Goal: Transaction & Acquisition: Purchase product/service

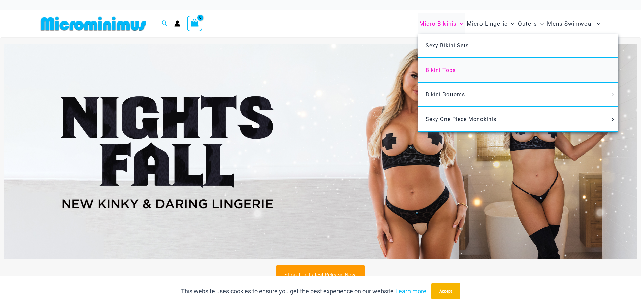
click at [437, 73] on span "Bikini Tops" at bounding box center [441, 70] width 30 height 6
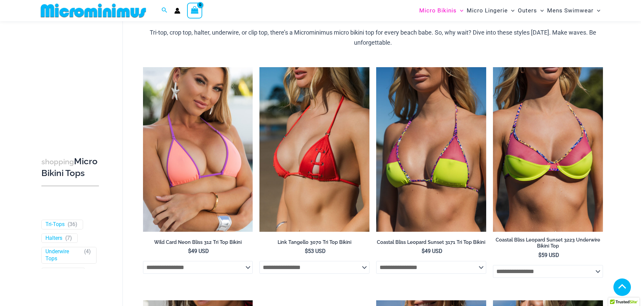
scroll to position [202, 0]
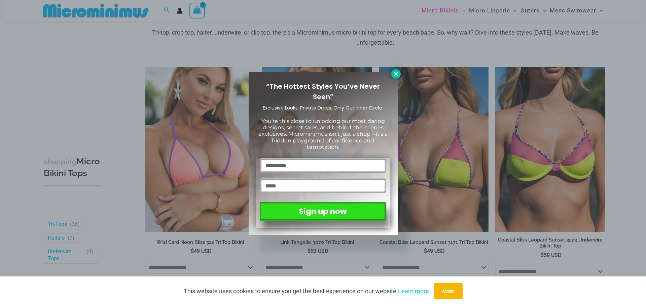
click at [394, 72] on icon at bounding box center [396, 74] width 6 height 6
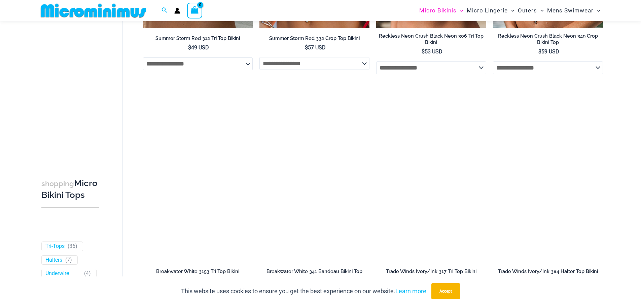
scroll to position [667, 0]
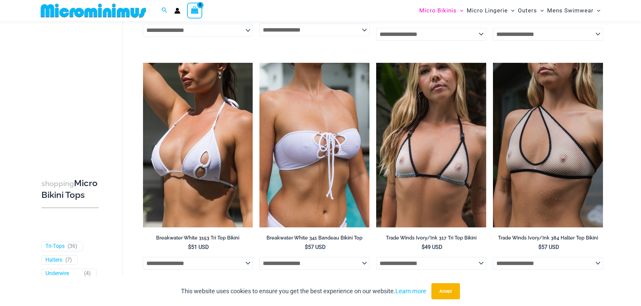
click at [218, 127] on img at bounding box center [198, 145] width 110 height 165
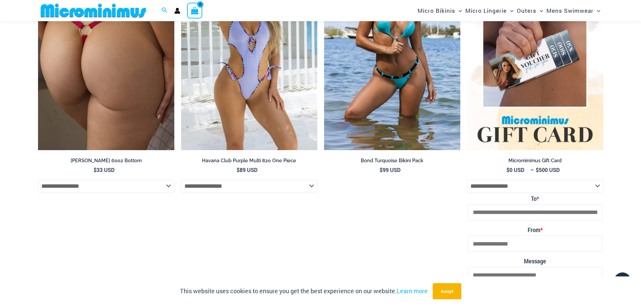
scroll to position [1474, 0]
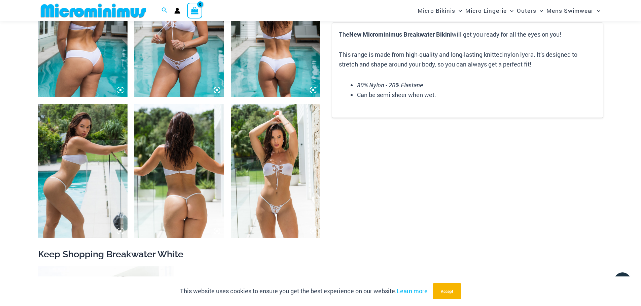
scroll to position [533, 0]
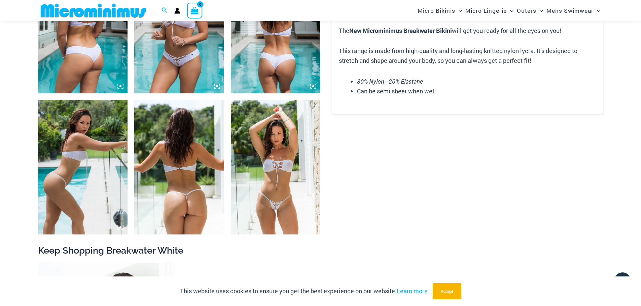
click at [280, 165] on img at bounding box center [276, 167] width 90 height 135
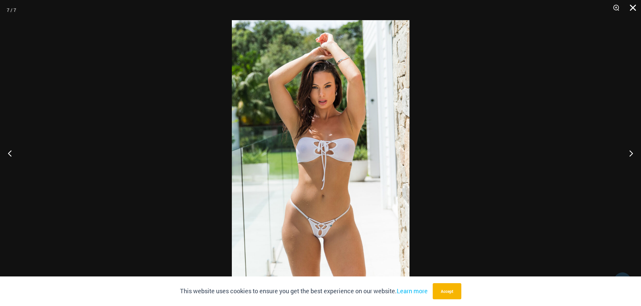
click at [632, 5] on button "Close" at bounding box center [630, 10] width 17 height 20
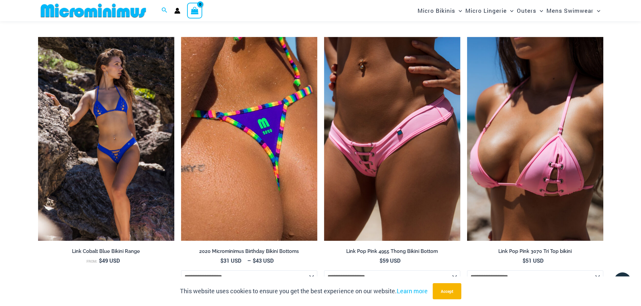
scroll to position [1307, 0]
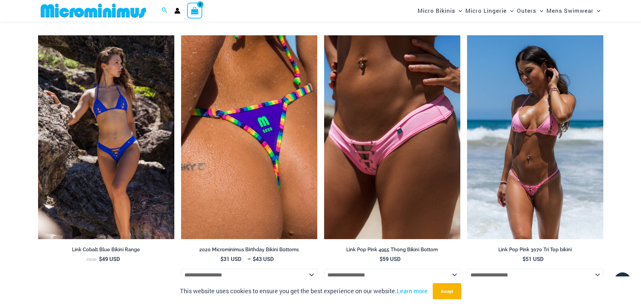
click at [529, 166] on img at bounding box center [535, 137] width 136 height 205
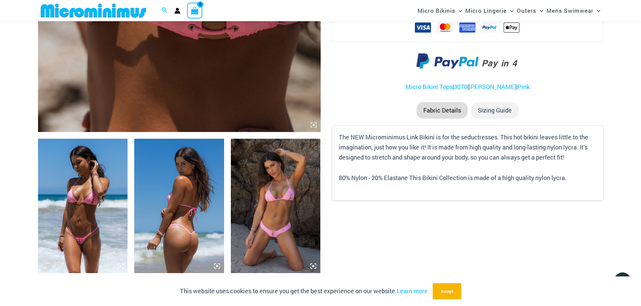
scroll to position [364, 0]
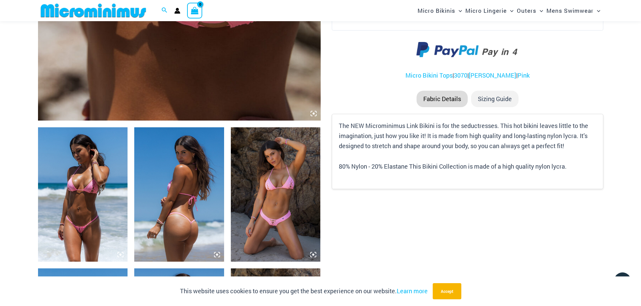
click at [284, 173] on img at bounding box center [276, 194] width 90 height 135
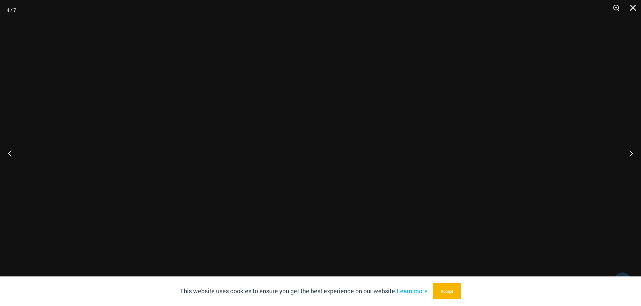
scroll to position [533, 0]
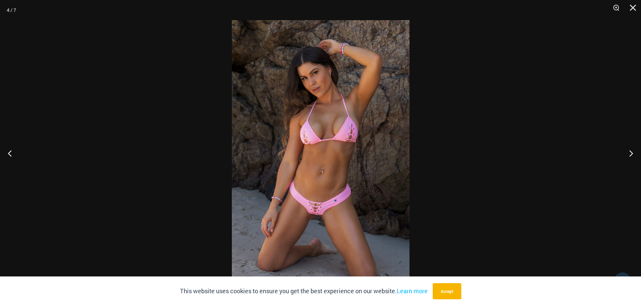
click at [327, 145] on img at bounding box center [321, 153] width 178 height 266
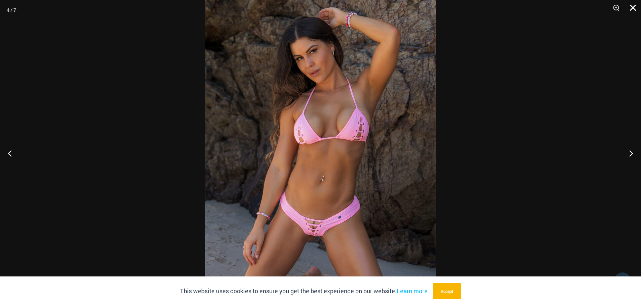
click at [629, 7] on button "Close" at bounding box center [630, 10] width 17 height 20
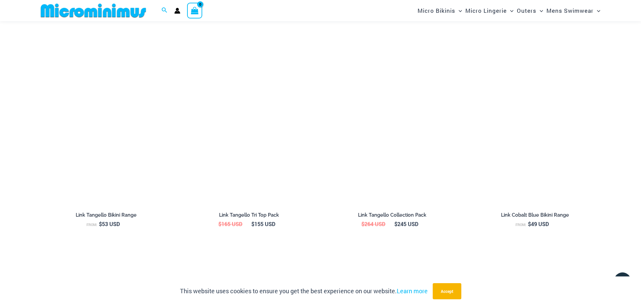
scroll to position [1071, 0]
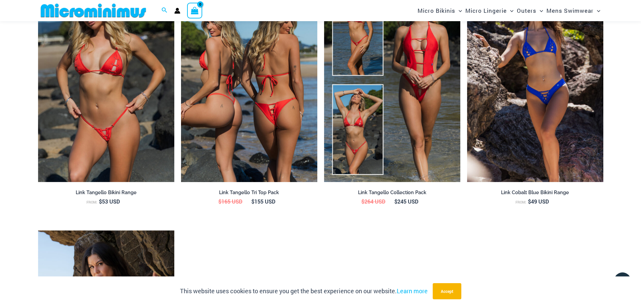
click at [232, 131] on img at bounding box center [249, 80] width 136 height 205
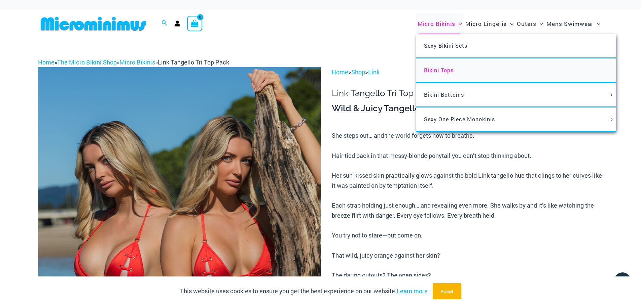
click at [439, 70] on span "Bikini Tops" at bounding box center [439, 70] width 30 height 7
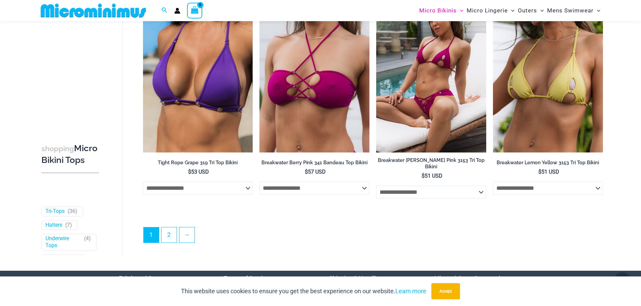
scroll to position [1810, 0]
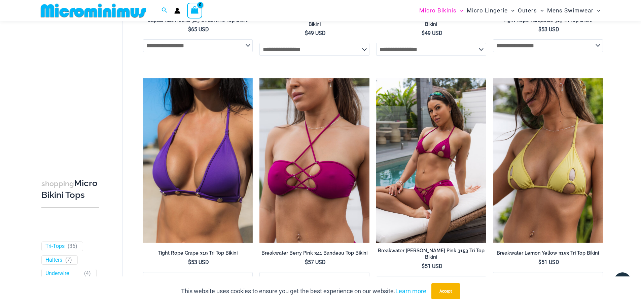
click at [459, 194] on img at bounding box center [431, 160] width 110 height 165
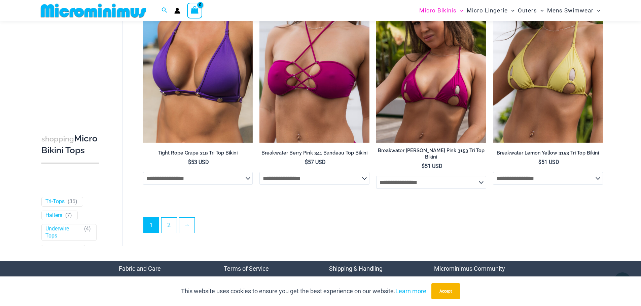
scroll to position [1911, 0]
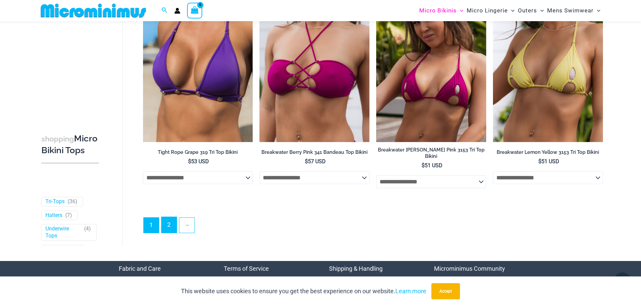
click at [171, 225] on link "2" at bounding box center [168, 225] width 15 height 16
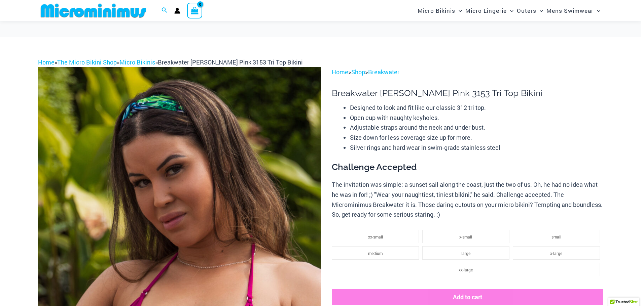
scroll to position [97, 0]
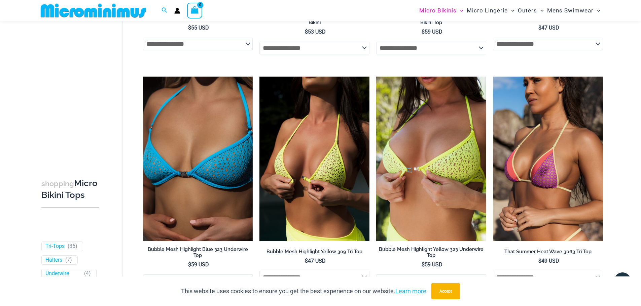
scroll to position [498, 0]
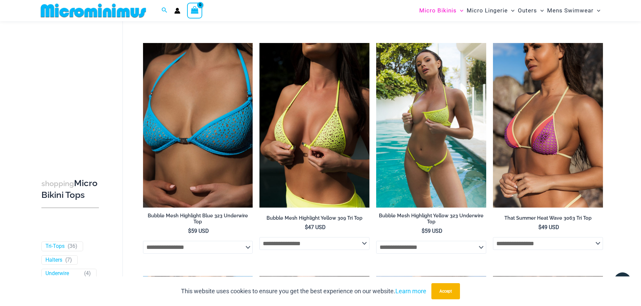
click at [438, 165] on img at bounding box center [431, 125] width 110 height 165
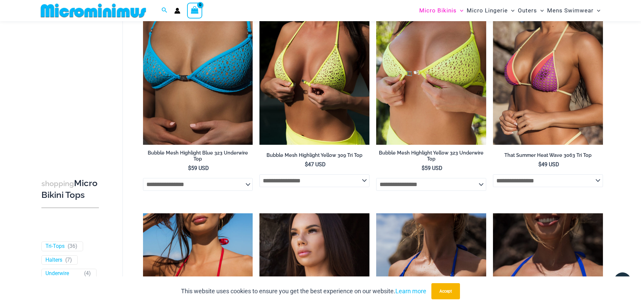
scroll to position [465, 0]
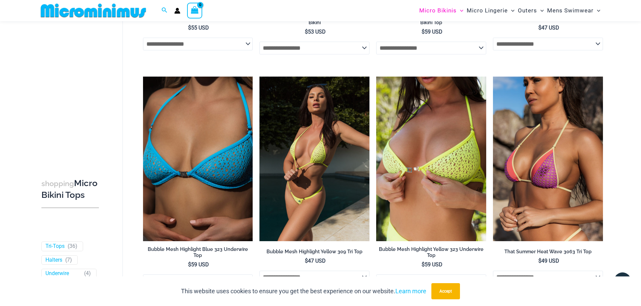
click at [330, 134] on img at bounding box center [314, 159] width 110 height 165
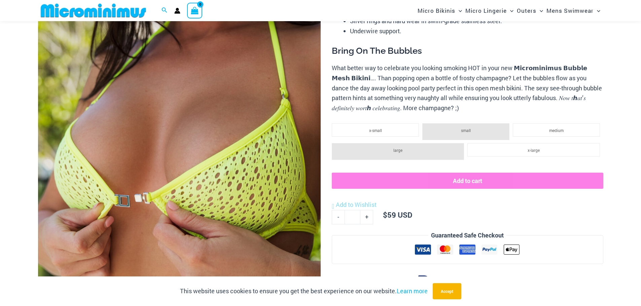
scroll to position [129, 0]
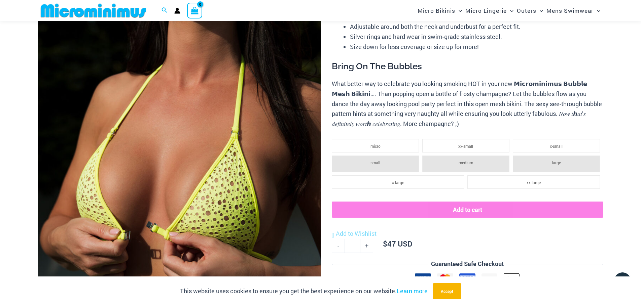
scroll to position [95, 0]
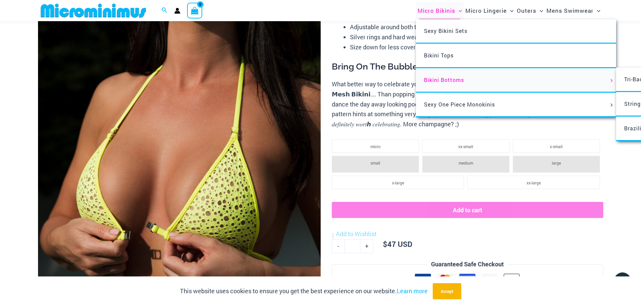
click at [438, 79] on span "Bikini Bottoms" at bounding box center [444, 79] width 40 height 7
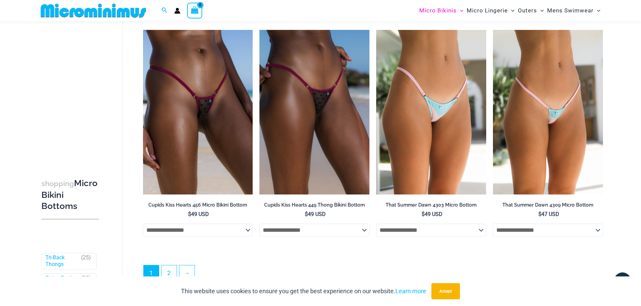
scroll to position [2109, 0]
